Goal: Task Accomplishment & Management: Use online tool/utility

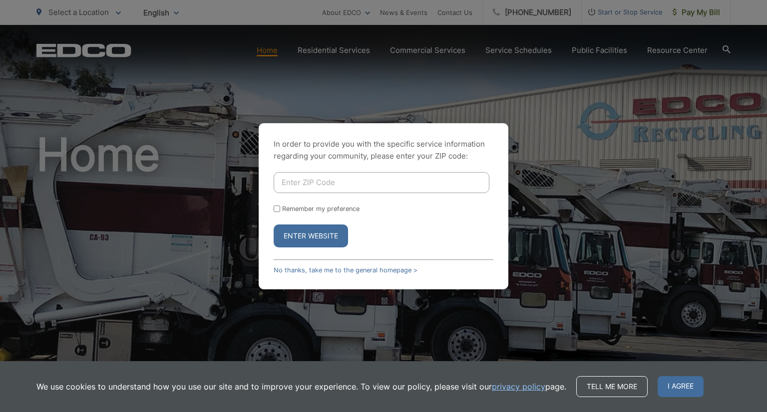
click at [291, 182] on input "Enter ZIP Code" at bounding box center [382, 182] width 216 height 21
type input "92118"
click at [295, 229] on button "Enter Website" at bounding box center [311, 236] width 74 height 23
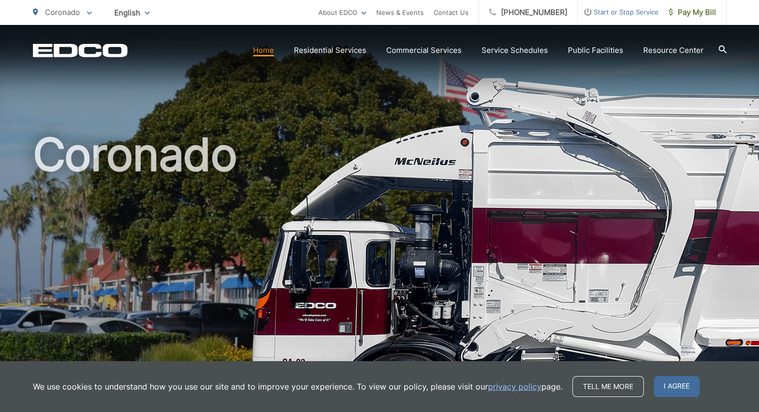
click at [311, 105] on div "Coronado" at bounding box center [380, 231] width 694 height 412
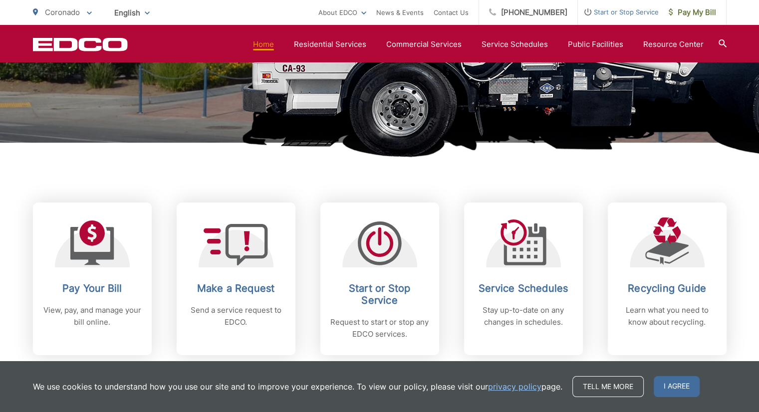
scroll to position [299, 0]
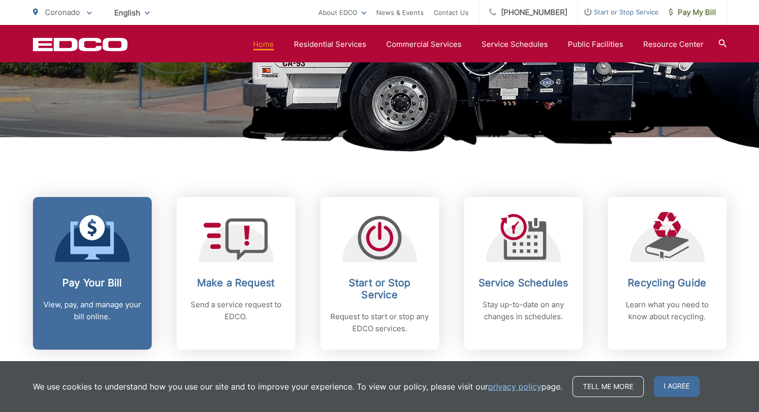
click at [98, 304] on p "View, pay, and manage your bill online." at bounding box center [92, 311] width 99 height 24
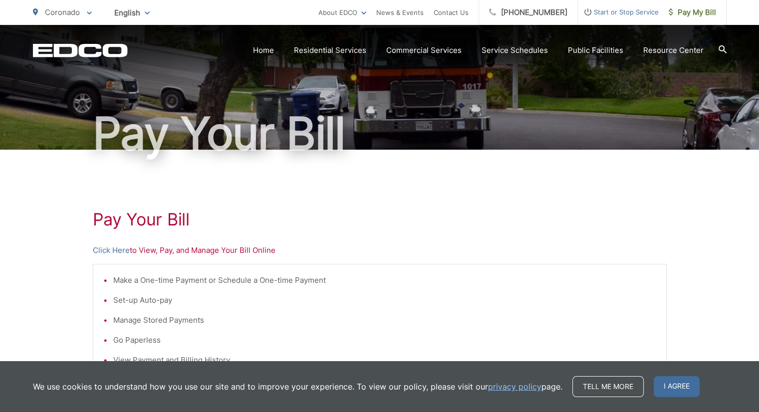
scroll to position [100, 0]
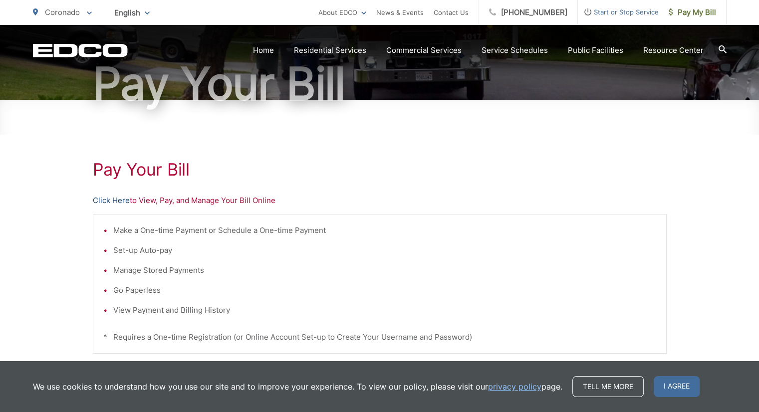
click at [114, 201] on link "Click Here" at bounding box center [111, 201] width 37 height 12
